Goal: Communication & Community: Answer question/provide support

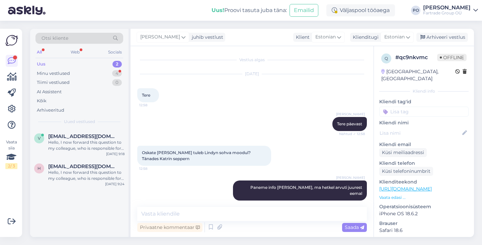
scroll to position [494, 0]
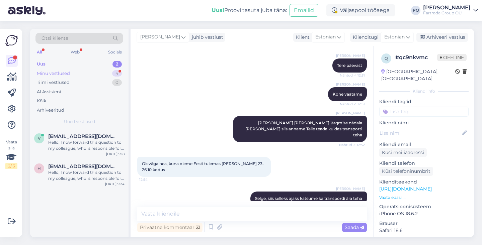
click at [96, 72] on div "Minu vestlused 4" at bounding box center [79, 73] width 88 height 9
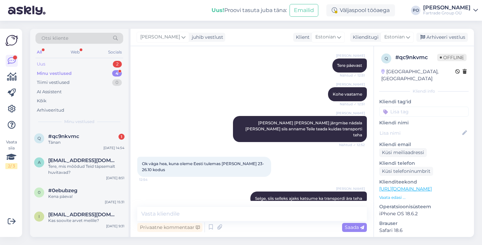
click at [93, 64] on div "Uus 2" at bounding box center [79, 64] width 88 height 9
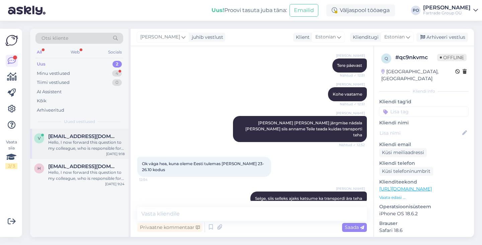
click at [94, 148] on div "Hello, I now forward this question to my colleague, who is responsible for this…" at bounding box center [86, 146] width 76 height 12
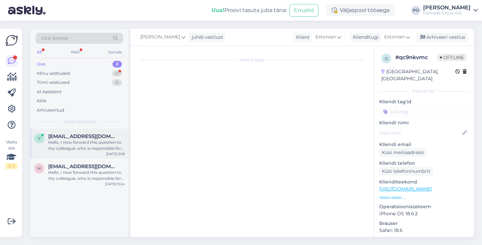
scroll to position [15, 0]
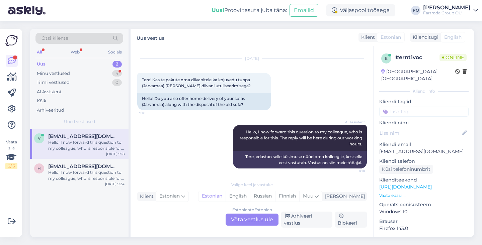
click at [248, 223] on div "Estonian to Estonian Võta vestlus üle" at bounding box center [251, 220] width 53 height 12
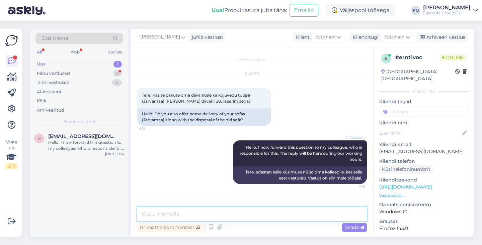
click at [208, 210] on textarea at bounding box center [252, 214] width 230 height 14
type textarea "Tere hommikust"
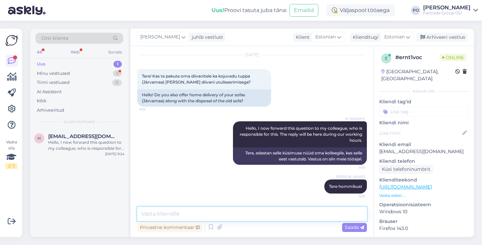
click at [174, 215] on textarea at bounding box center [252, 214] width 230 height 14
type textarea "Jah, kojuvedu koos utiliseerimisteenusega on meil olemas"
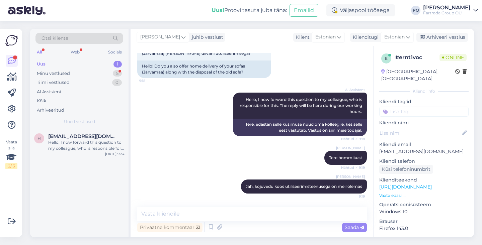
click at [395, 193] on p "Vaata edasi ..." at bounding box center [423, 196] width 89 height 6
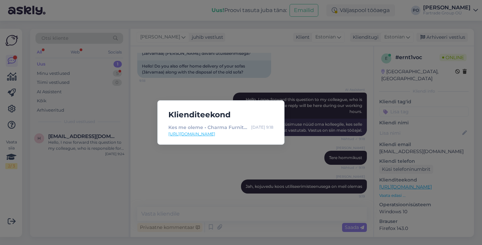
click at [265, 160] on div "Klienditeekond Kes me oleme • Charma Furniture • Suur valik kvaliteetset mööbli…" at bounding box center [241, 122] width 482 height 245
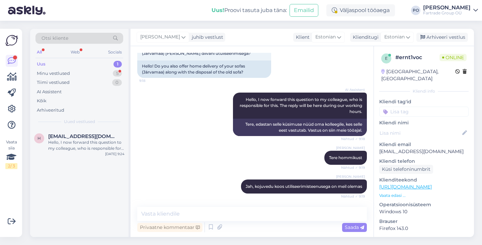
scroll to position [77, 0]
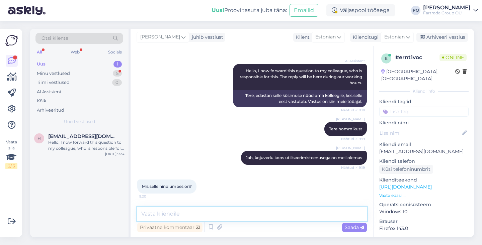
click at [193, 214] on textarea at bounding box center [252, 214] width 230 height 14
type textarea "k"
type textarea "Kohe vaatame"
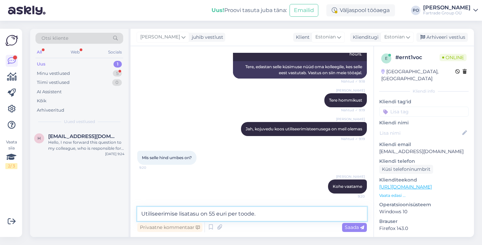
click at [214, 212] on textarea "Utiliseerimise lisatasu on 55 euri per toode." at bounding box center [252, 214] width 230 height 14
click at [261, 218] on textarea "Utiliseerimise lisatasu on 50 euri per toode." at bounding box center [252, 214] width 230 height 14
click at [212, 213] on textarea "Utiliseerimise lisatasu on 50 euri per toode. See sisaldab transporti jäätmejaa…" at bounding box center [252, 214] width 230 height 14
click at [359, 215] on textarea "Utiliseerimise lisatasu on 40 euri per toode. See sisaldab transporti jäätmejaa…" at bounding box center [252, 214] width 230 height 14
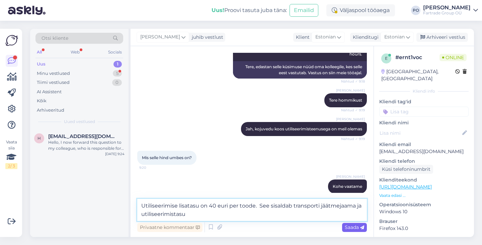
type textarea "Utiliseerimise lisatasu on 40 euri per toode. See sisaldab transporti jäätmejaa…"
click at [354, 226] on span "Saada" at bounding box center [354, 227] width 19 height 6
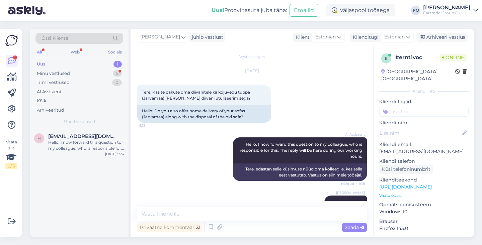
scroll to position [169, 0]
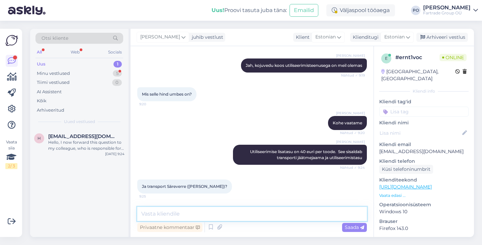
click at [193, 213] on textarea at bounding box center [252, 214] width 230 height 14
type textarea "Transport tuppa 60 euri"
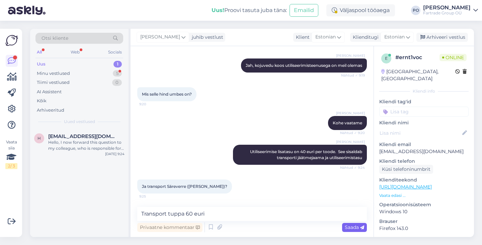
click at [350, 227] on span "Saada" at bounding box center [354, 227] width 19 height 6
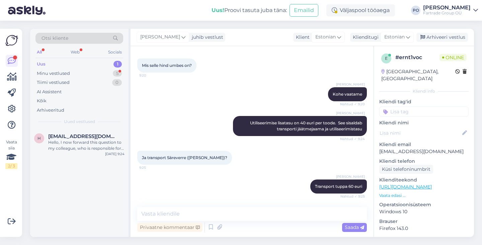
scroll to position [226, 0]
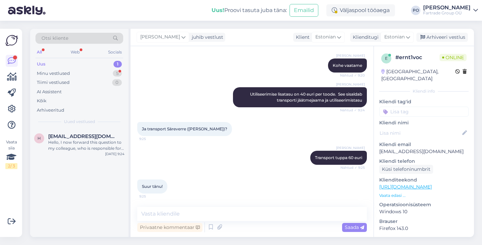
click at [397, 193] on p "Vaata edasi ..." at bounding box center [423, 196] width 89 height 6
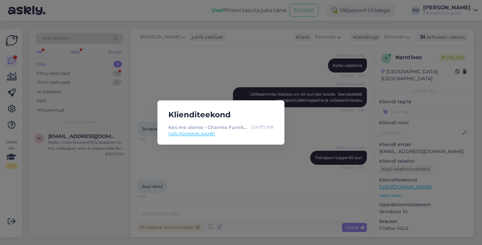
click at [266, 162] on div "Klienditeekond Kes me oleme • Charma Furniture • Suur valik kvaliteetset mööbli…" at bounding box center [241, 122] width 482 height 245
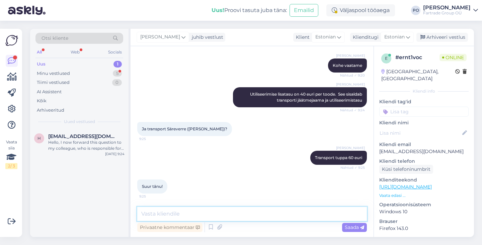
click at [180, 215] on textarea at bounding box center [252, 214] width 230 height 14
type textarea "Pole tänu väärt ja ilusat päeva jätku!"
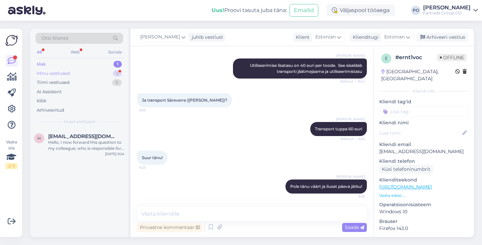
click at [69, 71] on div "Minu vestlused" at bounding box center [53, 73] width 33 height 7
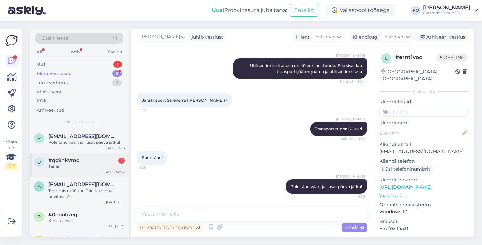
click at [88, 160] on div "#qc9nkvmc 1" at bounding box center [86, 161] width 76 height 6
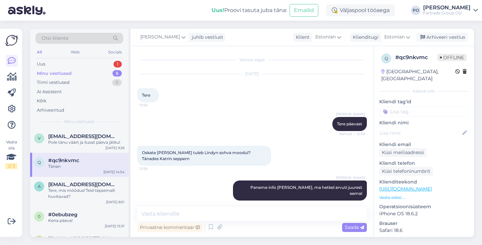
scroll to position [523, 0]
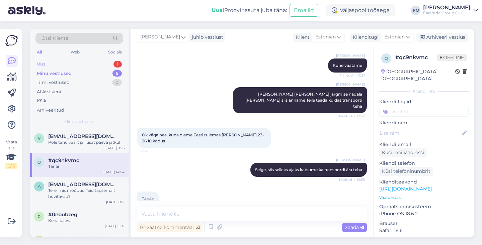
click at [99, 61] on div "Uus 1" at bounding box center [79, 64] width 88 height 9
